Goal: Task Accomplishment & Management: Use online tool/utility

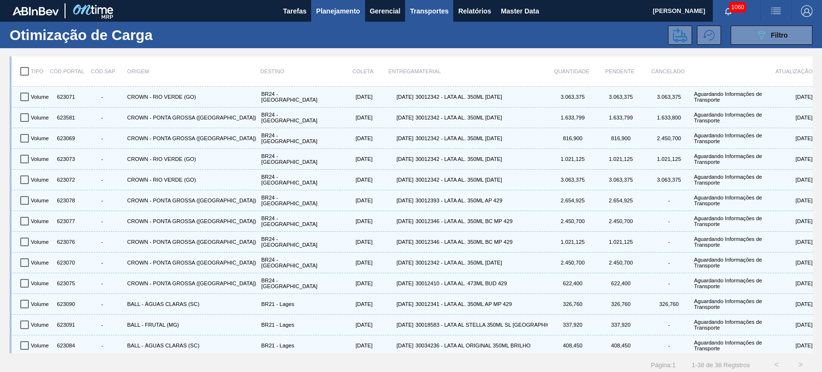
click at [340, 10] on span "Planejamento" at bounding box center [338, 11] width 44 height 12
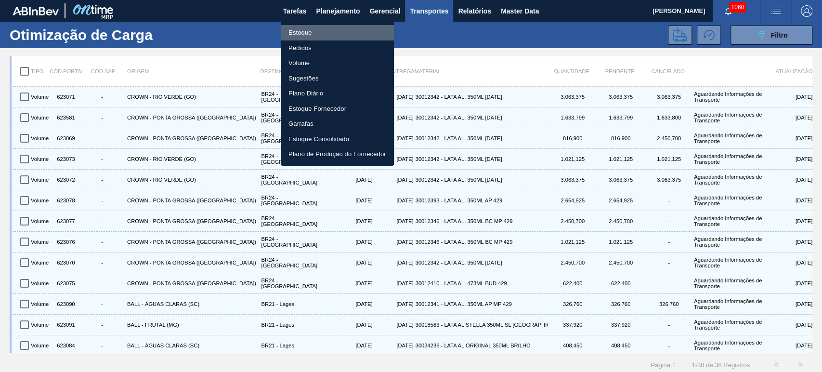
click at [298, 34] on li "Estoque" at bounding box center [337, 32] width 113 height 15
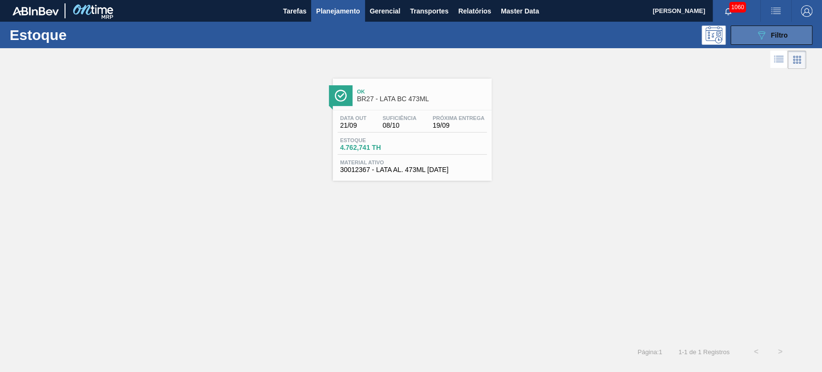
click at [745, 39] on button "089F7B8B-B2A5-4AFE-B5C0-19BA573D28AC Filtro" at bounding box center [772, 35] width 82 height 19
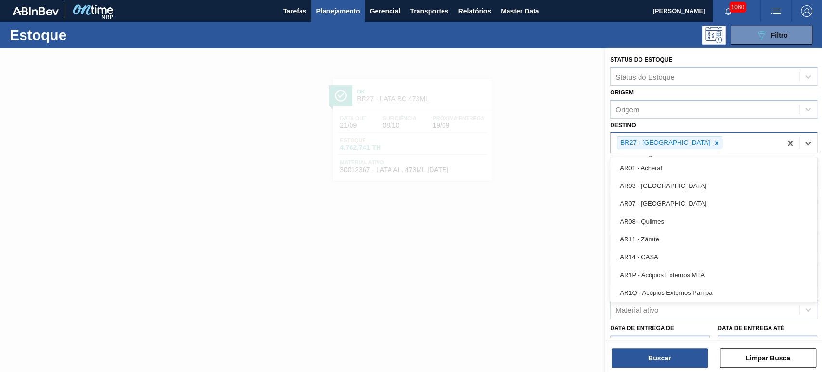
click at [689, 140] on div "BR27 - [GEOGRAPHIC_DATA]" at bounding box center [696, 143] width 171 height 20
click at [713, 140] on icon at bounding box center [716, 143] width 7 height 7
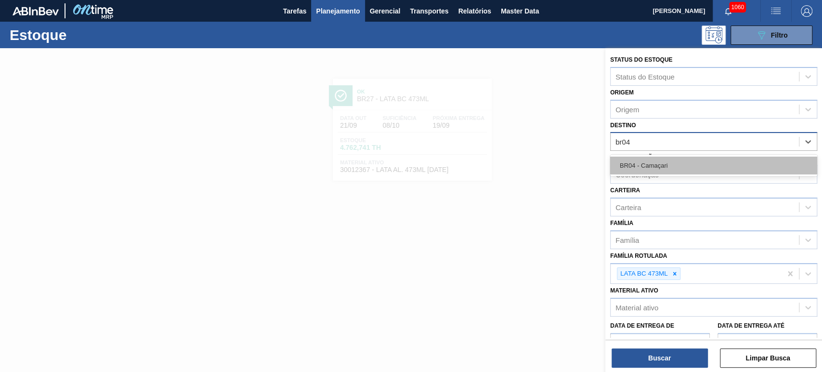
type input "br04"
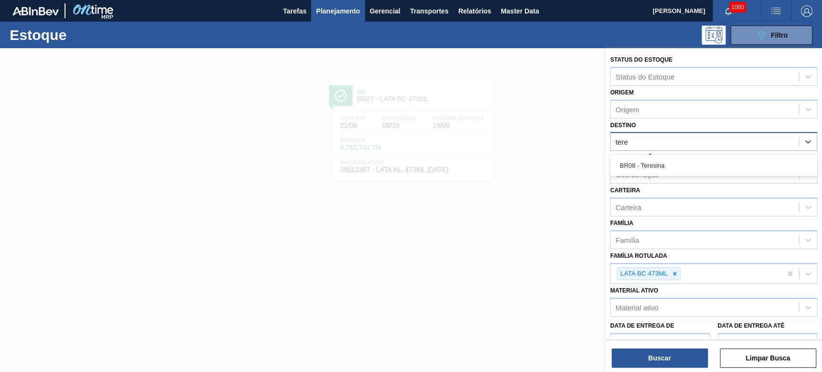
type input "tere"
click at [559, 157] on div at bounding box center [411, 234] width 822 height 372
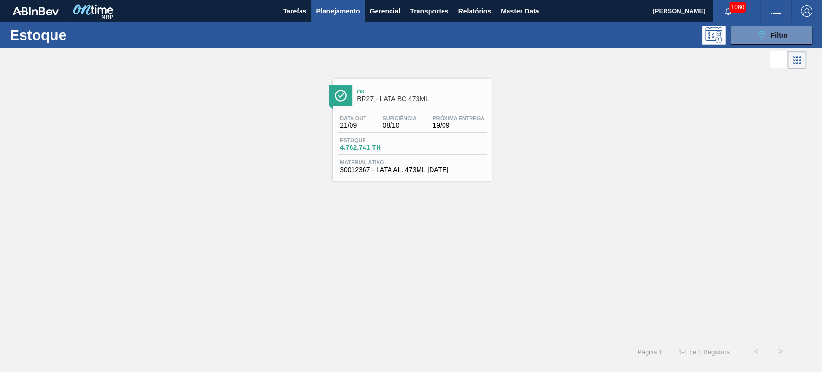
click at [373, 207] on div "Ok BR27 - LATA BC 473ML Data out 21/09 Suficiência 08/10 Próxima Entrega 19/09 …" at bounding box center [411, 205] width 822 height 268
